Goal: Check status

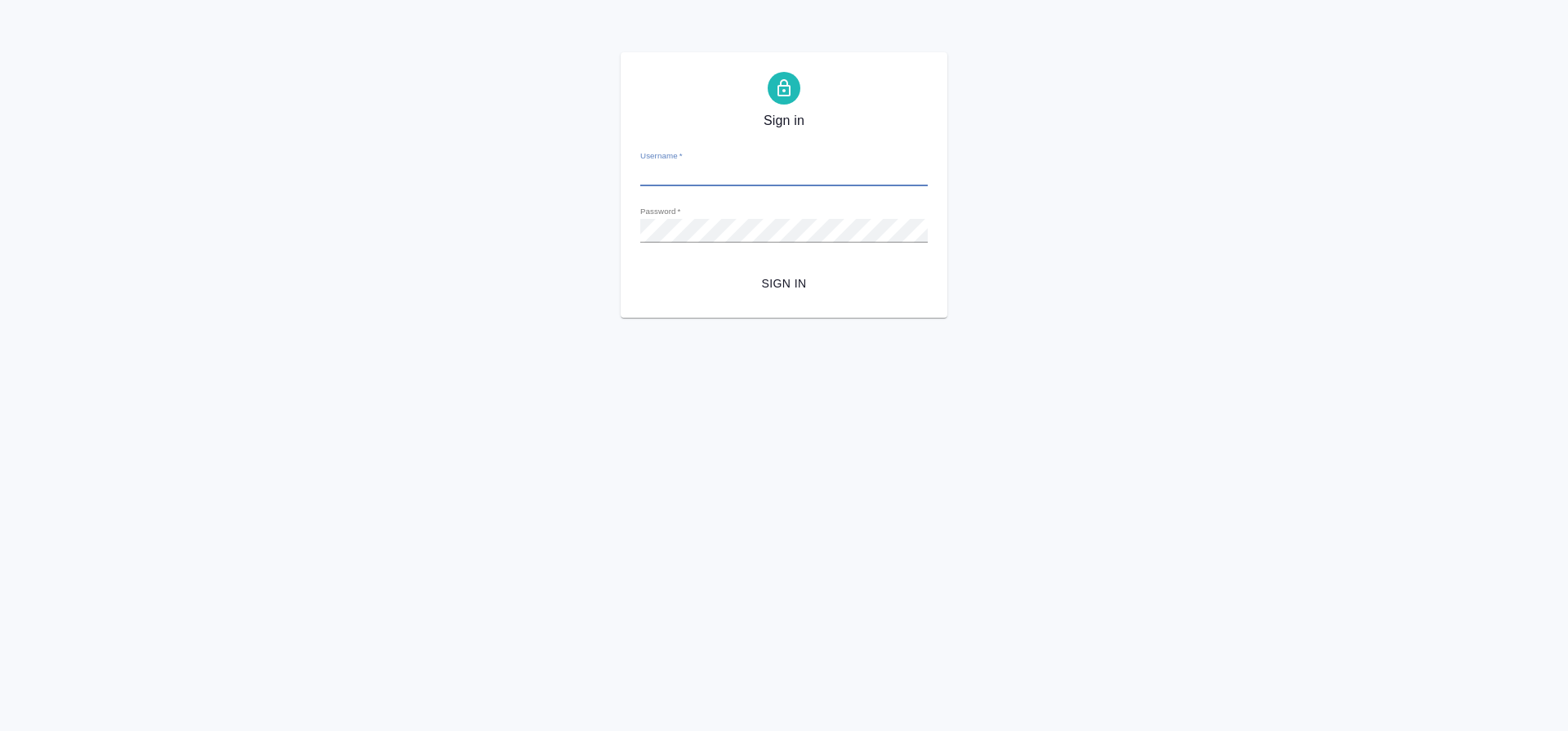
type input "s.gumyonnyy@awatera.com"
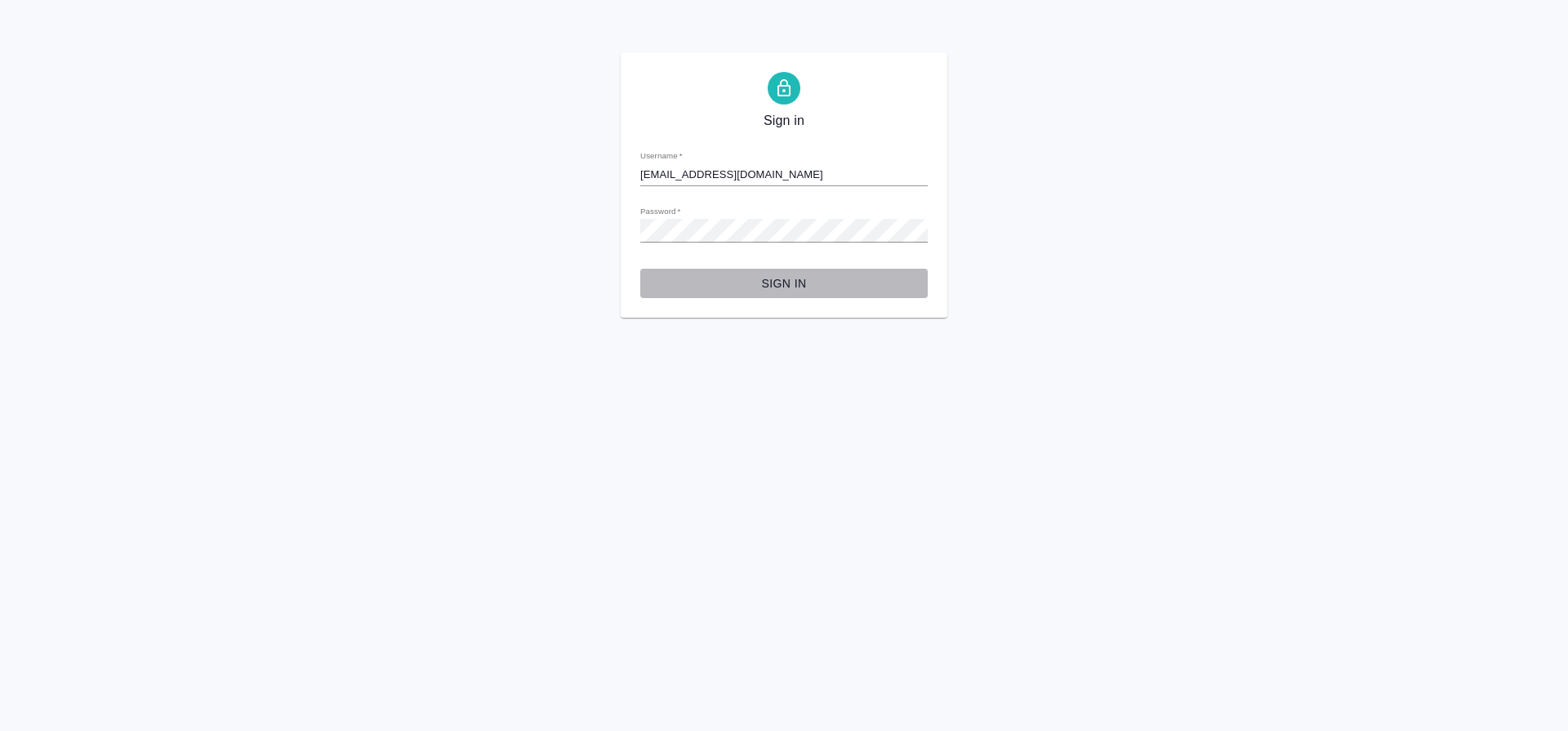
click at [784, 286] on span "Sign in" at bounding box center [784, 283] width 261 height 20
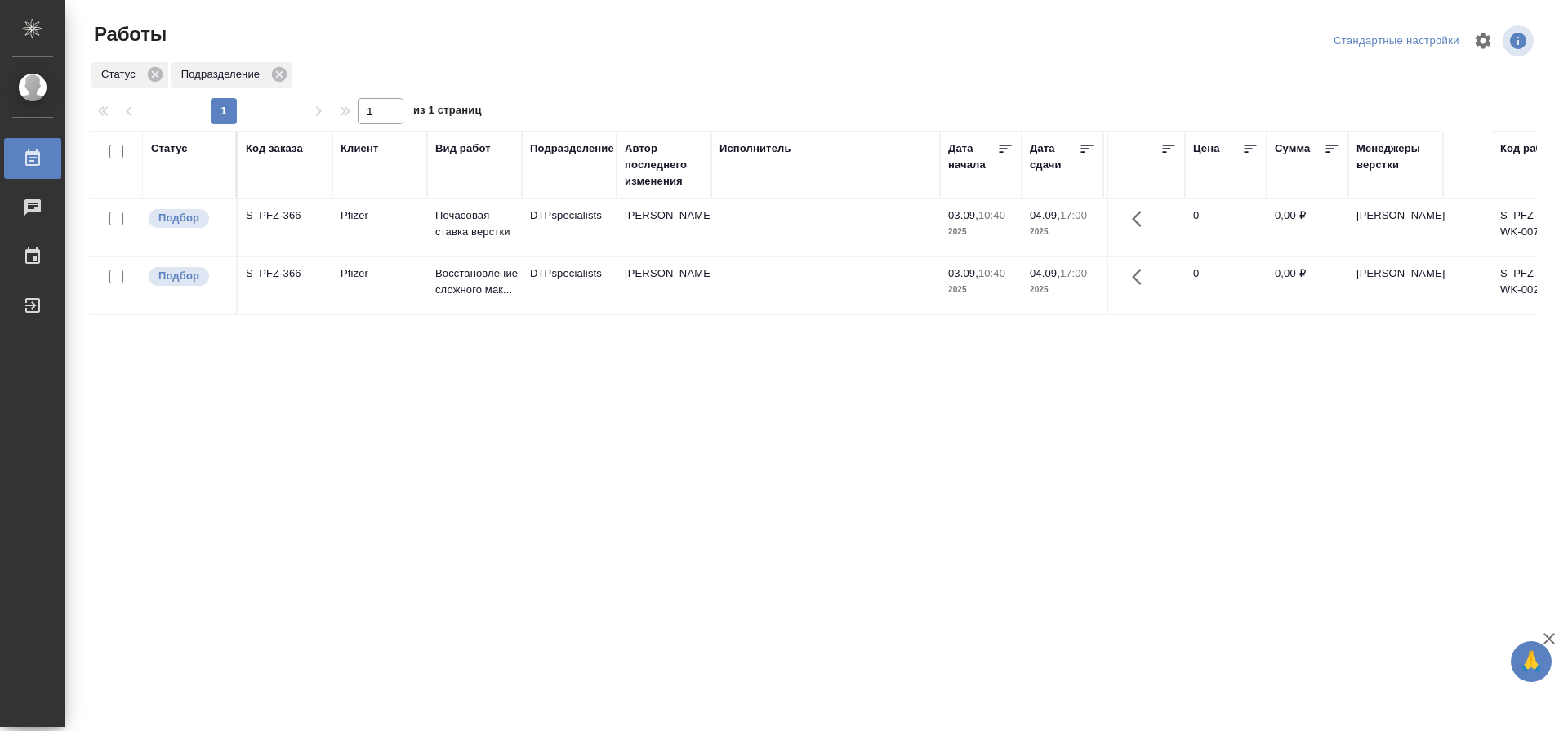
click at [183, 149] on div "Статус" at bounding box center [169, 148] width 37 height 17
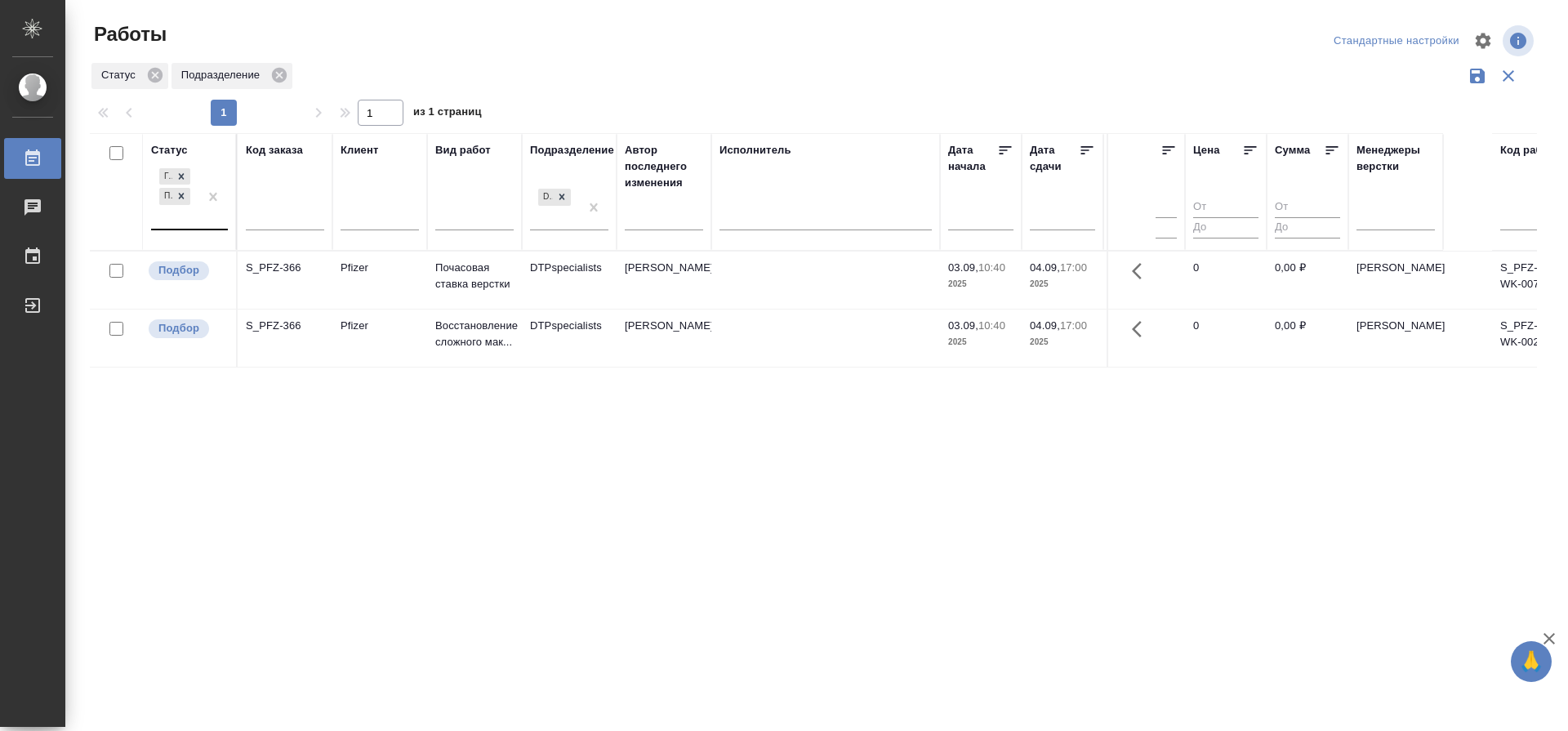
click at [184, 221] on div "Готов к работе Подбор" at bounding box center [175, 197] width 48 height 63
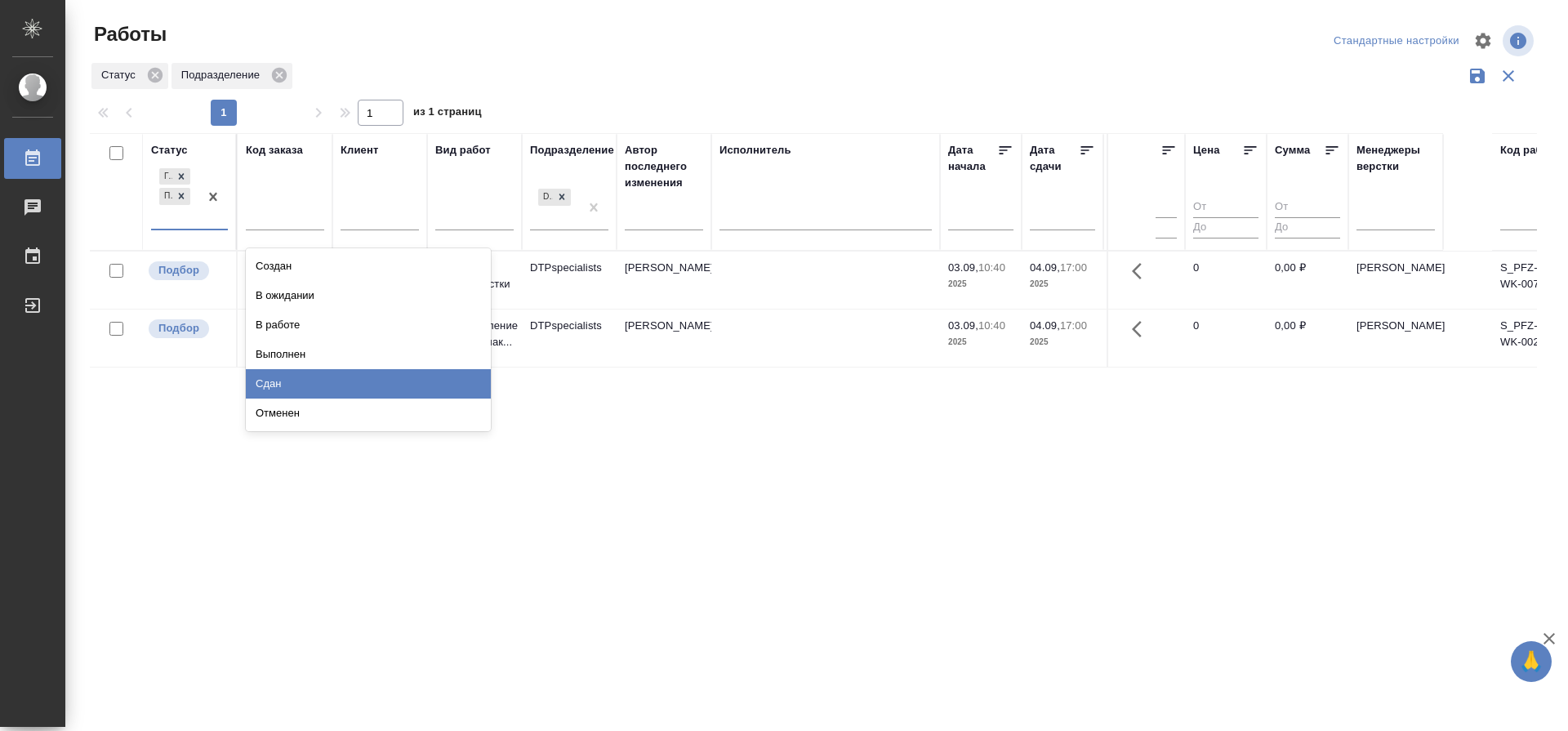
click at [441, 385] on div "Сдан" at bounding box center [369, 384] width 245 height 29
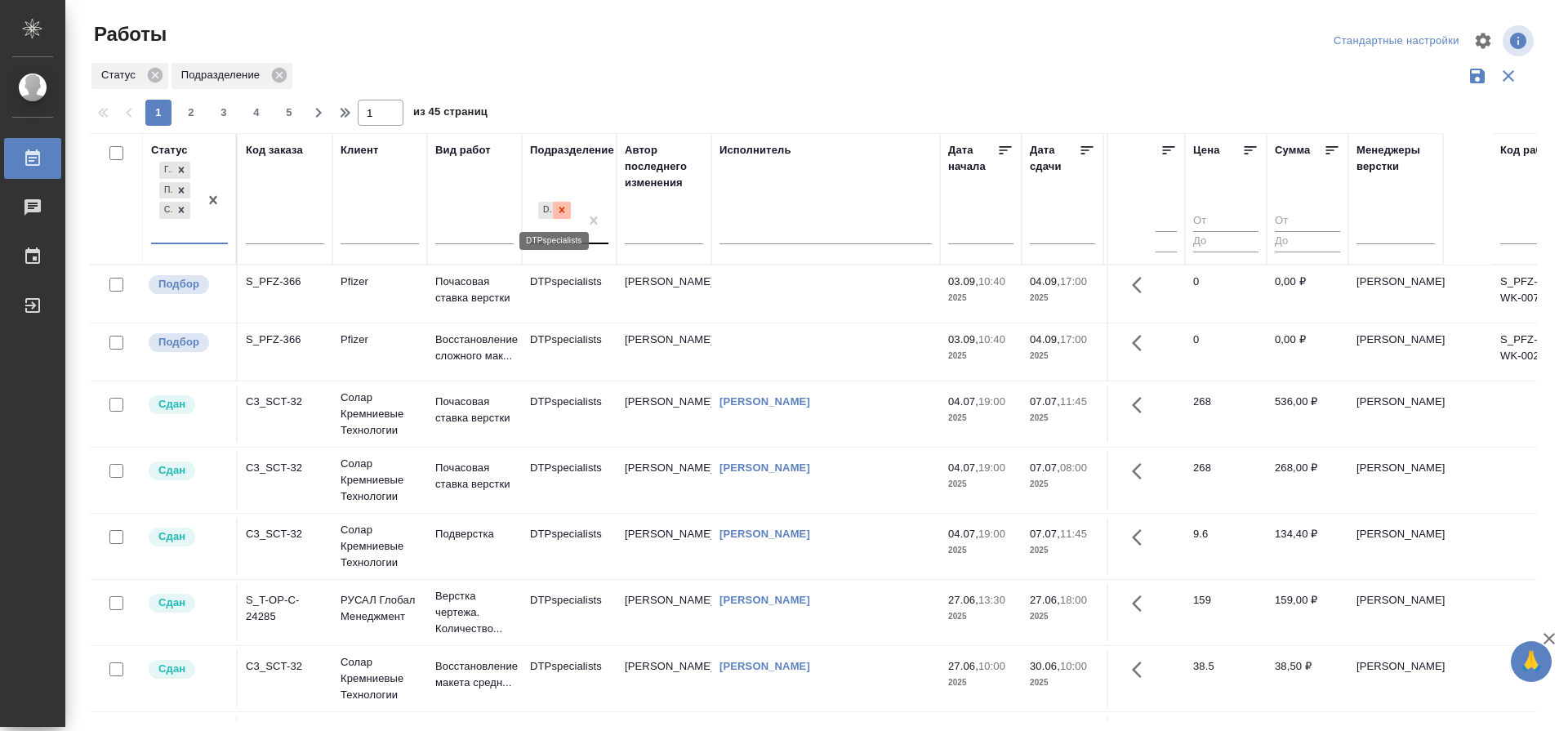
click at [568, 210] on div at bounding box center [562, 210] width 18 height 17
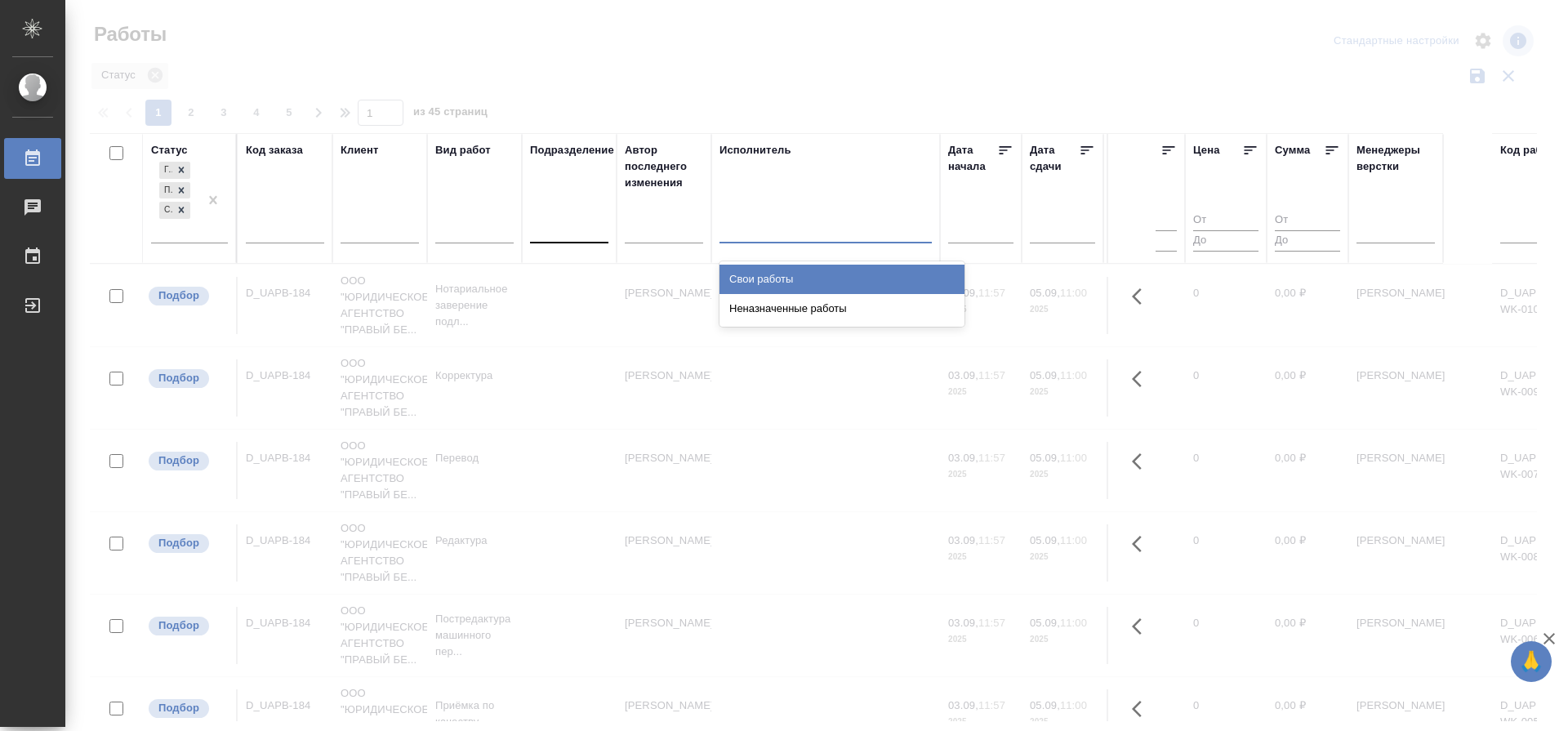
click at [802, 236] on div at bounding box center [825, 227] width 213 height 24
click at [803, 273] on div "Свои работы" at bounding box center [842, 279] width 245 height 29
